Goal: Find specific page/section: Find specific page/section

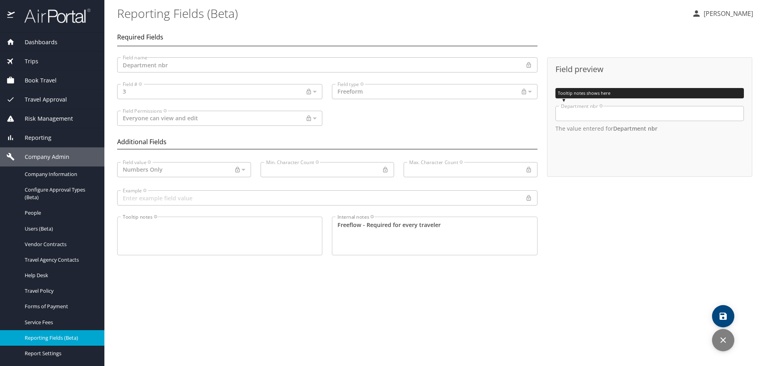
click at [43, 41] on span "Dashboards" at bounding box center [36, 42] width 43 height 9
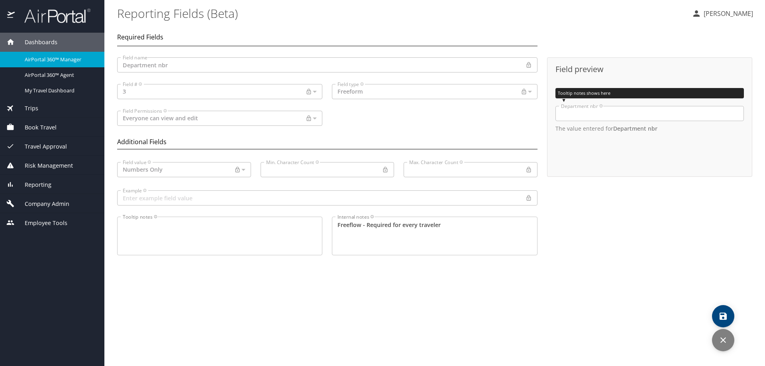
click at [57, 57] on span "AirPortal 360™ Manager" at bounding box center [60, 60] width 70 height 8
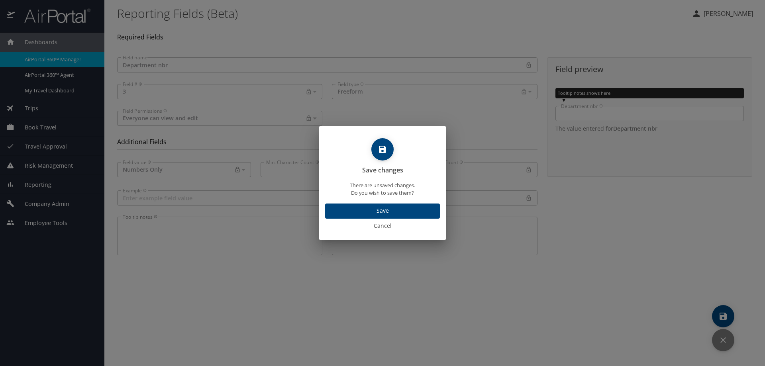
click at [384, 228] on span "Cancel" at bounding box center [382, 226] width 121 height 10
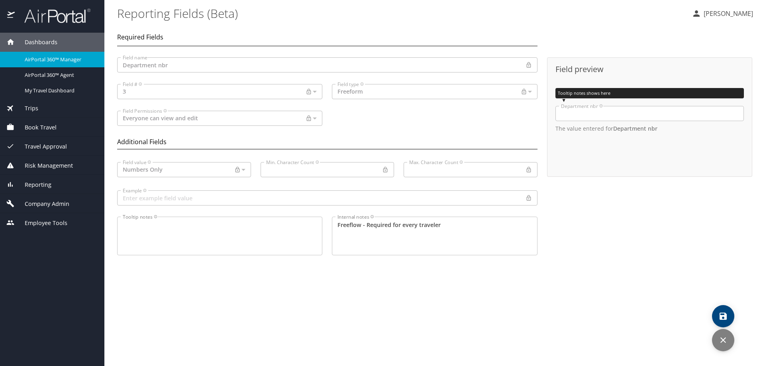
click at [57, 41] on div "Dashboards" at bounding box center [52, 42] width 92 height 9
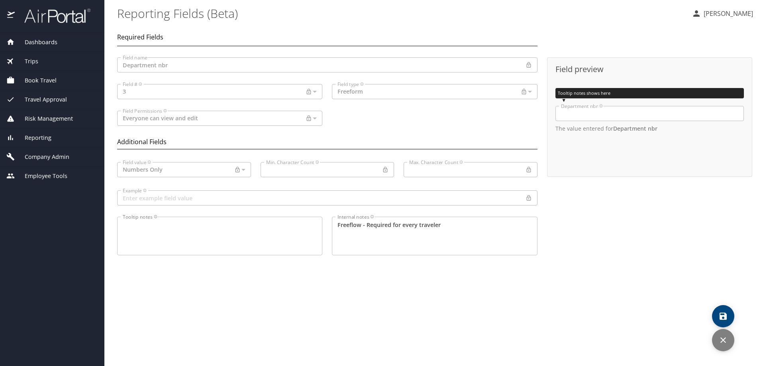
click at [58, 43] on div "Dashboards" at bounding box center [52, 42] width 92 height 9
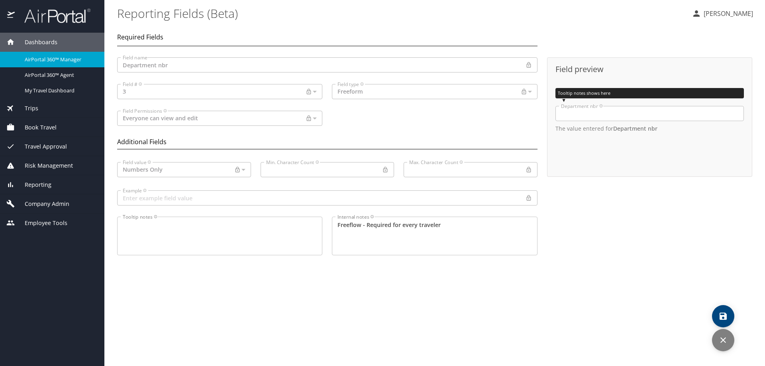
click at [63, 63] on span "AirPortal 360™ Manager" at bounding box center [60, 60] width 70 height 8
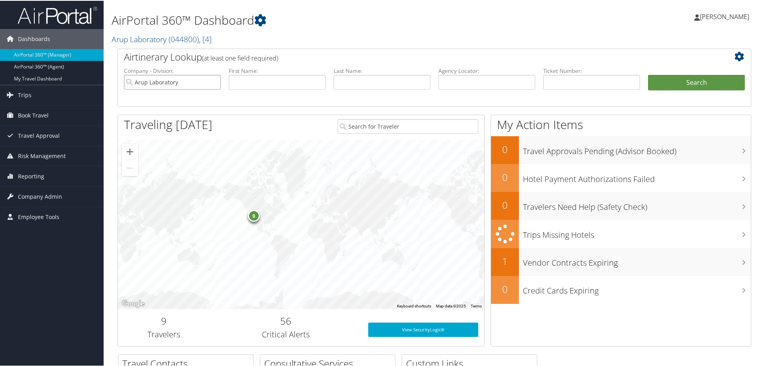
click at [214, 80] on input "Arup Laboratory" at bounding box center [172, 81] width 97 height 15
click at [170, 39] on span "( 044800 )" at bounding box center [184, 38] width 30 height 11
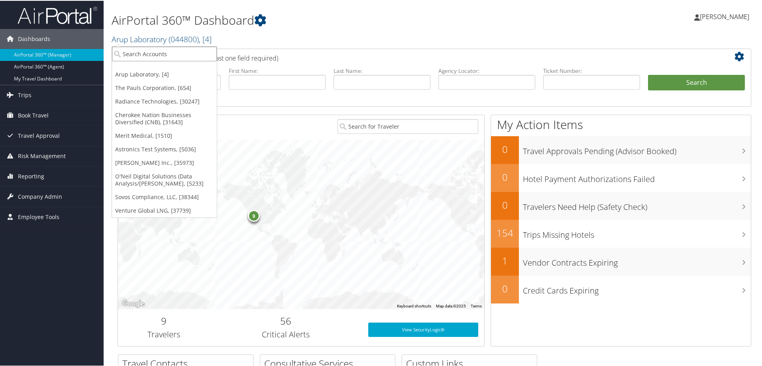
click at [178, 51] on input "search" at bounding box center [164, 53] width 105 height 15
type input "sme"
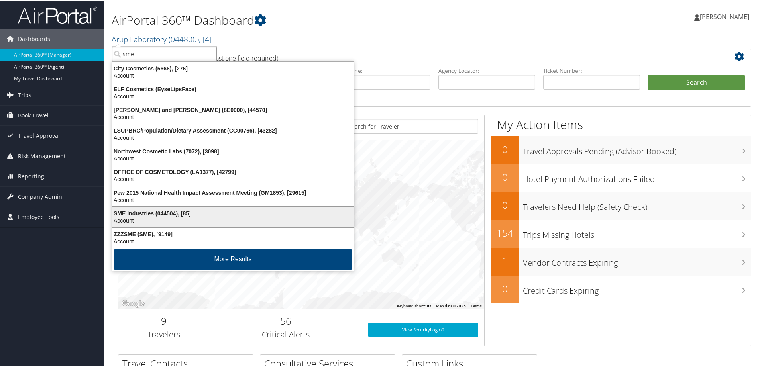
click at [191, 209] on div "SME Industries (044504), [85] Account" at bounding box center [233, 216] width 239 height 18
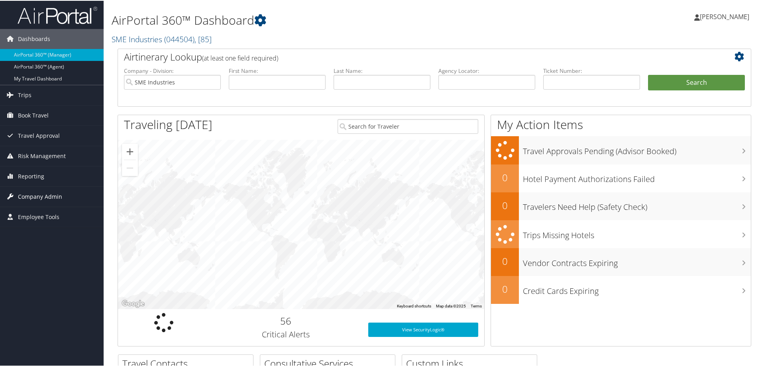
click at [33, 194] on span "Company Admin" at bounding box center [40, 196] width 44 height 20
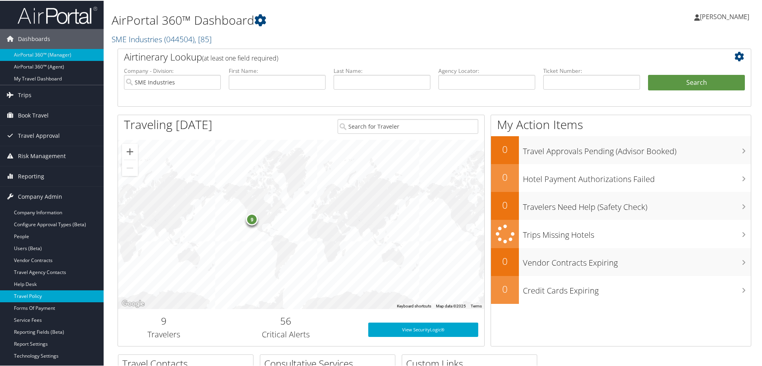
click at [29, 297] on link "Travel Policy" at bounding box center [52, 296] width 104 height 12
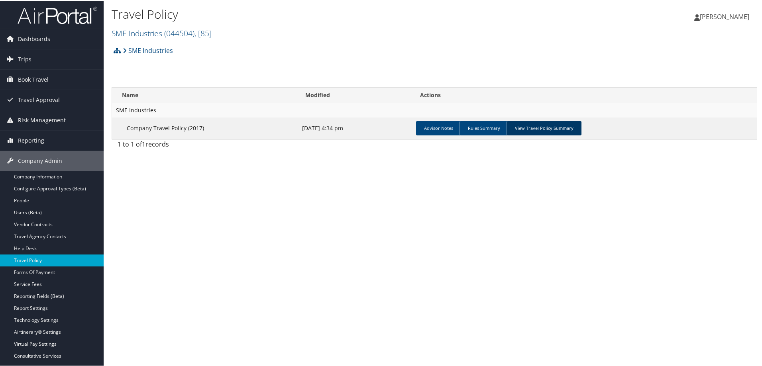
click at [565, 126] on link "View Travel Policy Summary" at bounding box center [543, 127] width 75 height 14
